Goal: Transaction & Acquisition: Purchase product/service

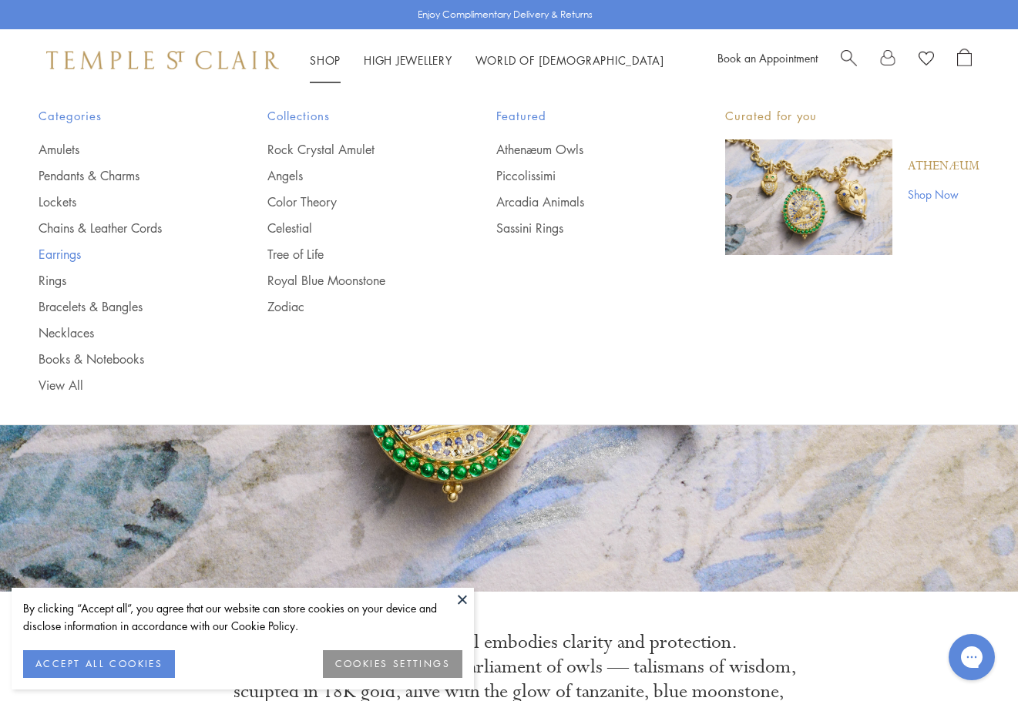
click at [68, 258] on link "Earrings" at bounding box center [122, 254] width 167 height 17
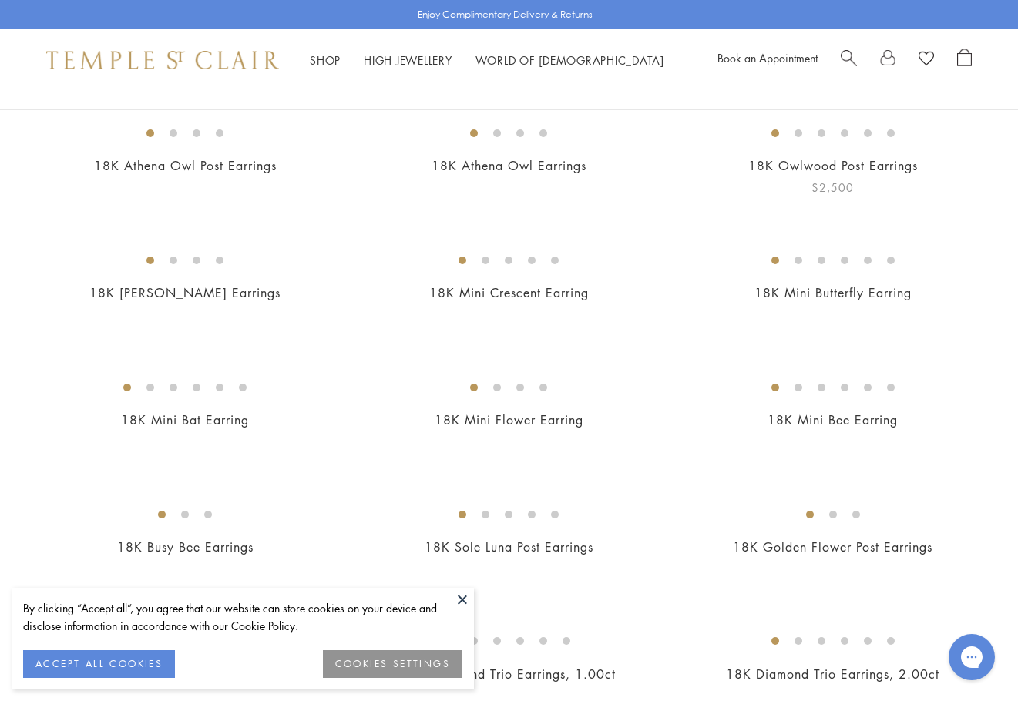
scroll to position [308, 0]
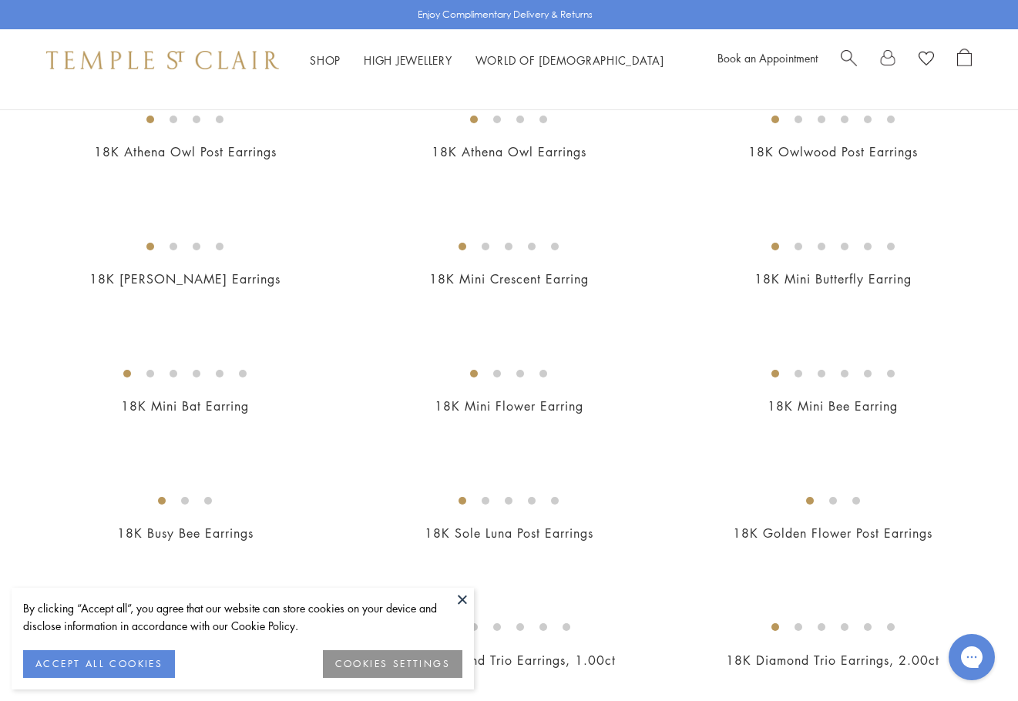
click at [140, 659] on button "ACCEPT ALL COOKIES" at bounding box center [99, 664] width 152 height 28
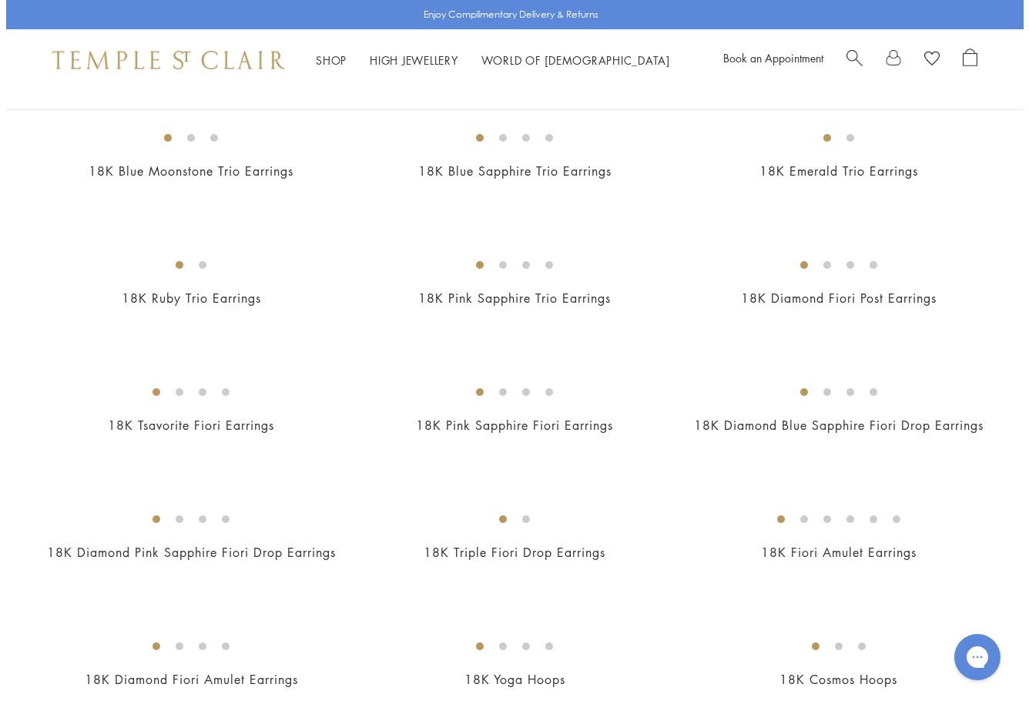
scroll to position [928, 0]
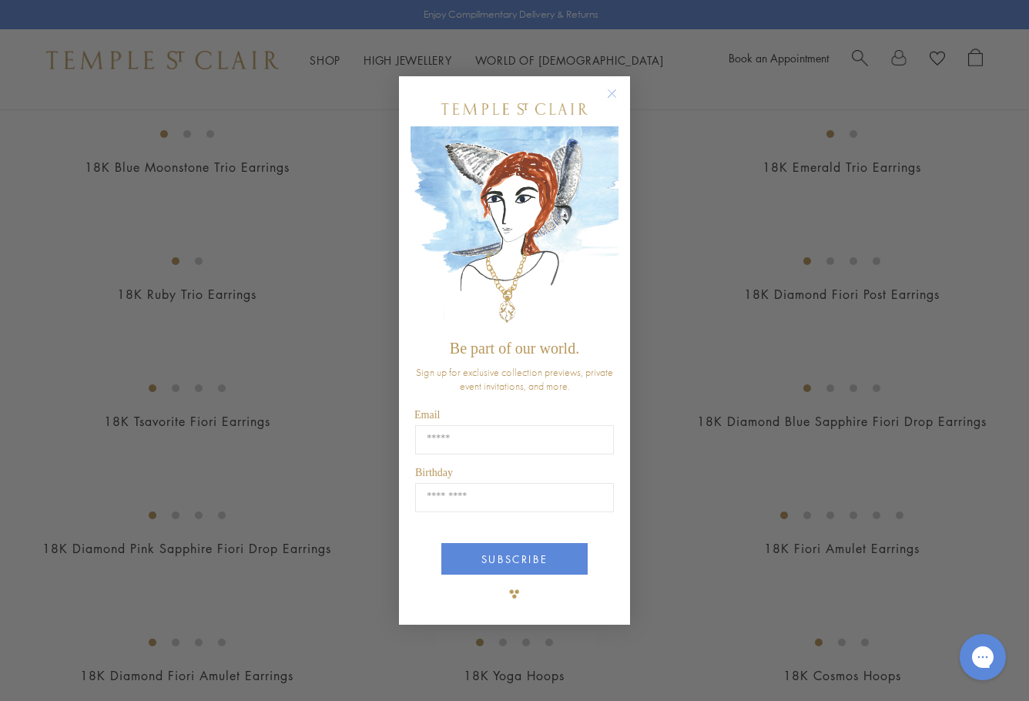
click at [606, 96] on circle "Close dialog" at bounding box center [612, 94] width 18 height 18
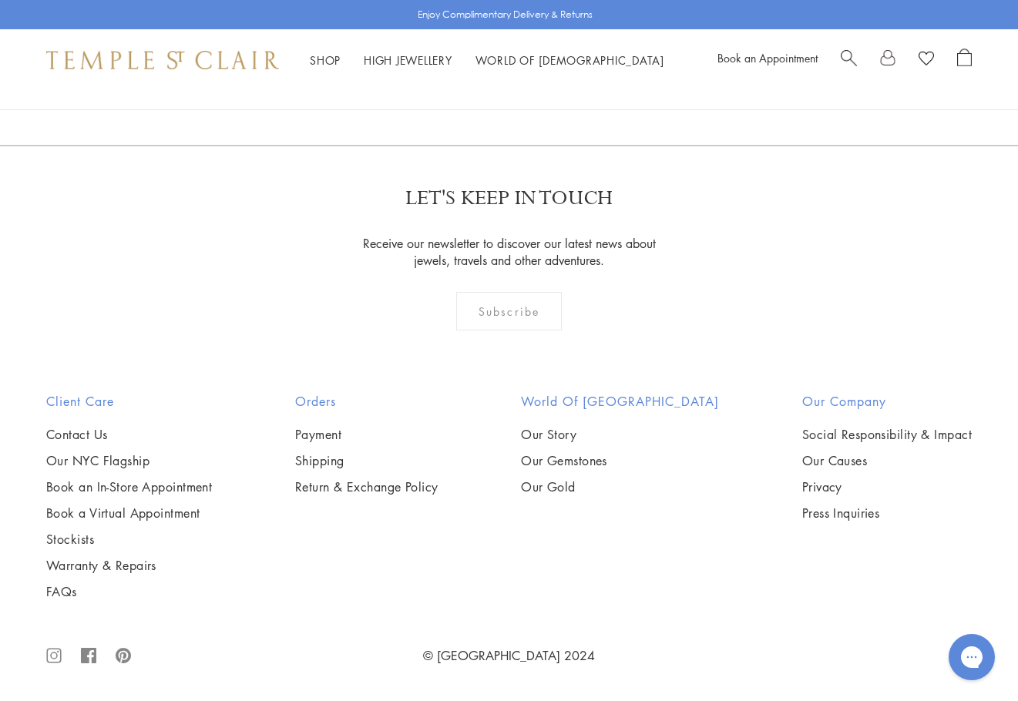
scroll to position [6935, 0]
click at [491, 83] on link "2" at bounding box center [484, 62] width 51 height 42
click at [559, 83] on link "3" at bounding box center [559, 62] width 51 height 42
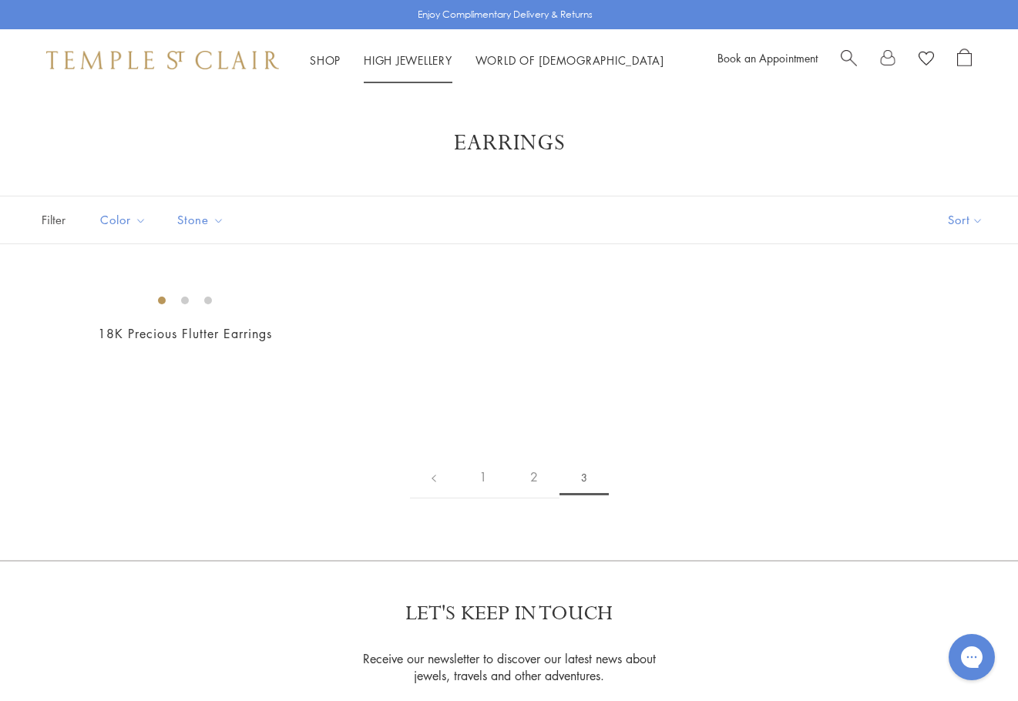
click at [850, 60] on span "Search" at bounding box center [849, 57] width 16 height 16
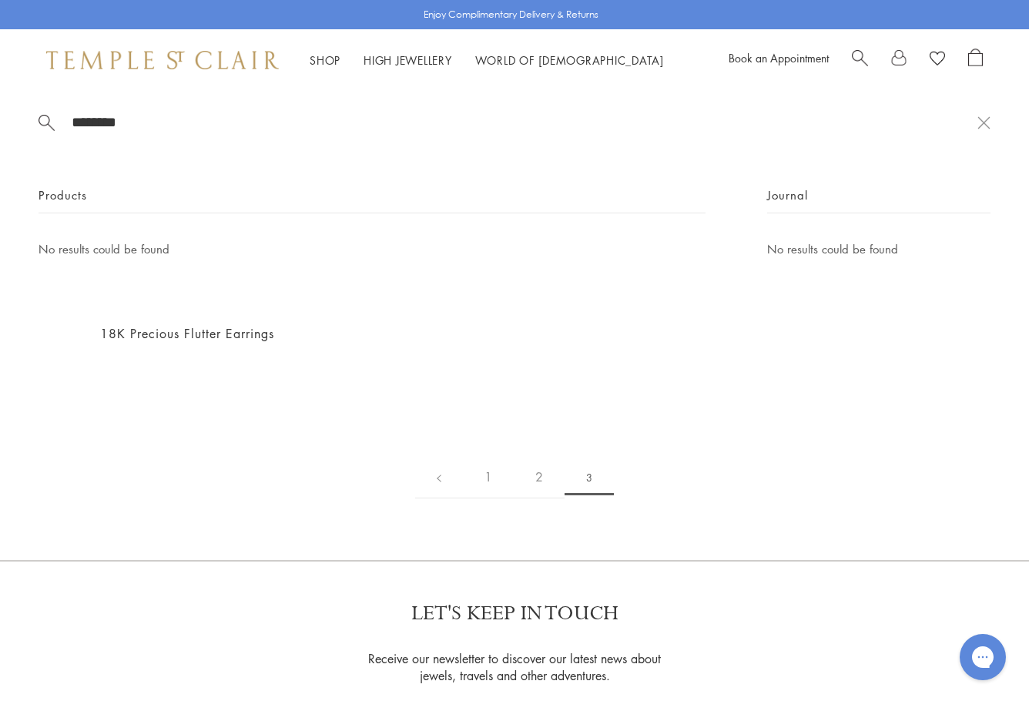
type input "********"
click at [166, 56] on img at bounding box center [162, 60] width 233 height 18
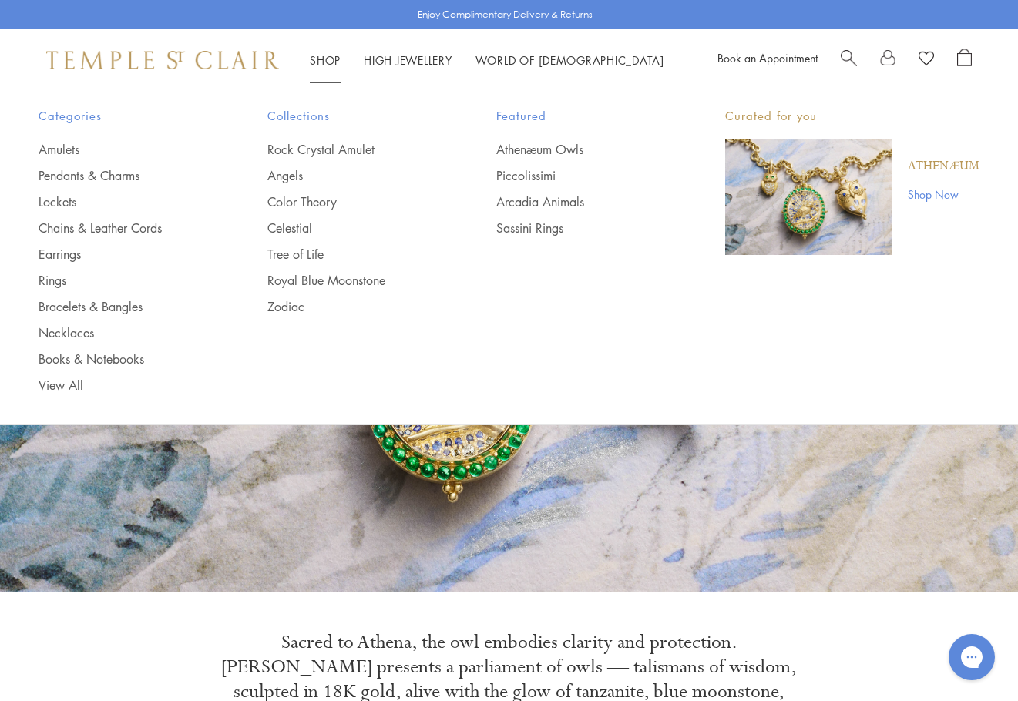
click at [336, 55] on link "Shop Shop" at bounding box center [325, 59] width 31 height 15
